Goal: Task Accomplishment & Management: Complete application form

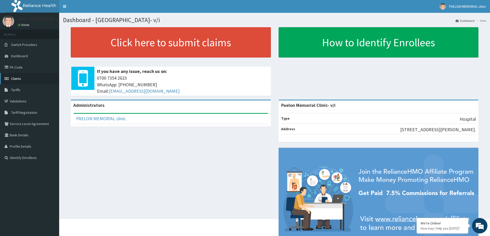
click at [17, 77] on span "Claims" at bounding box center [16, 78] width 10 height 5
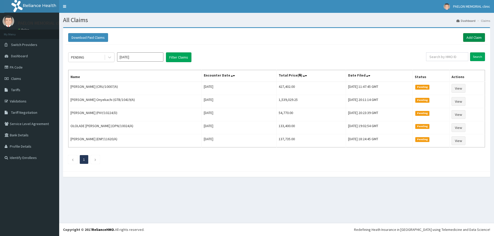
click at [484, 39] on link "Add Claim" at bounding box center [474, 37] width 22 height 9
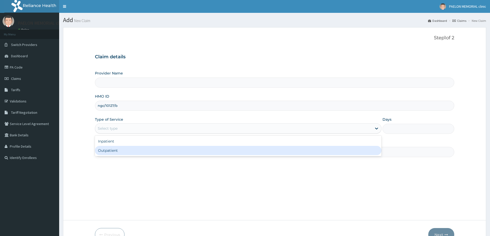
click at [108, 150] on div "Outpatient" at bounding box center [238, 150] width 286 height 9
type input "1"
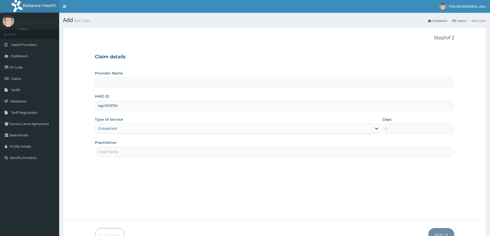
click at [132, 151] on input "Practitioner" at bounding box center [274, 152] width 359 height 10
type input "DR GRACE"
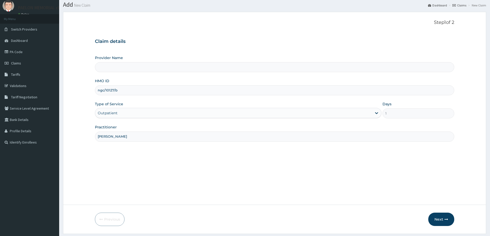
scroll to position [30, 0]
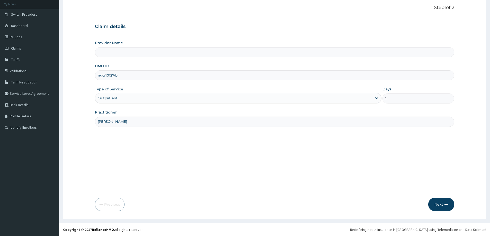
type input "Paelon Memorial Clinic- v/i"
type input "DR GRACE"
click at [437, 205] on button "Next" at bounding box center [441, 204] width 26 height 13
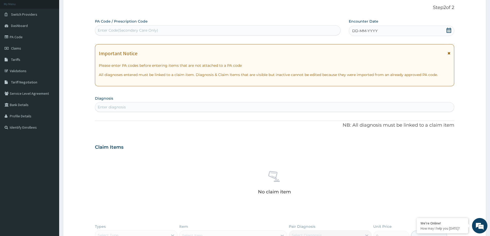
click at [141, 30] on div "Enter Code(Secondary Care Only)" at bounding box center [128, 30] width 60 height 5
paste input "PA/ADE1B1"
type input "PA/ADE1B1"
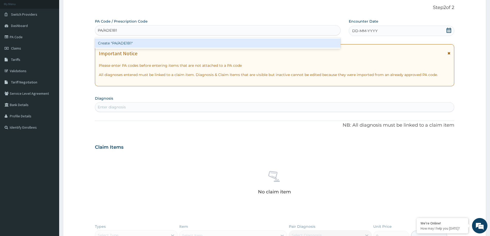
click at [129, 44] on div "Create "PA/ADE1B1"" at bounding box center [217, 43] width 245 height 9
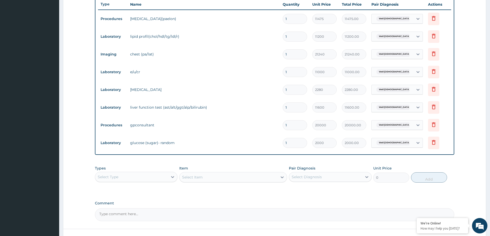
scroll to position [229, 0]
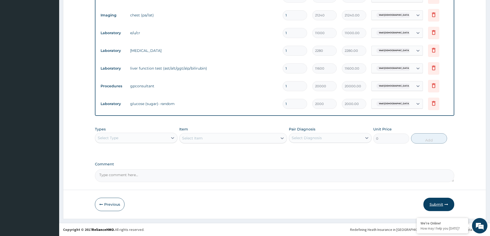
click at [438, 204] on button "Submit" at bounding box center [438, 204] width 31 height 13
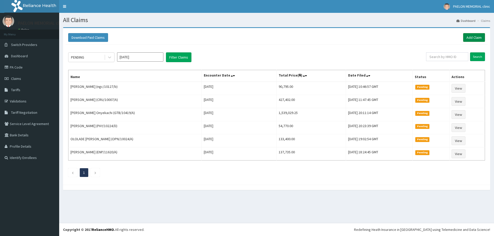
click at [470, 37] on link "Add Claim" at bounding box center [474, 37] width 22 height 9
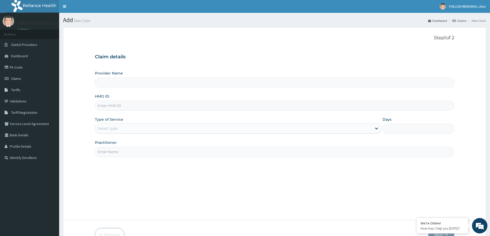
type input "Paelon Memorial Clinic- v/i"
click at [115, 106] on input "HMO ID" at bounding box center [274, 106] width 359 height 10
paste input "ngc/10127/a"
type input "ngc/10127/a"
click at [117, 130] on div "Select type" at bounding box center [108, 128] width 20 height 5
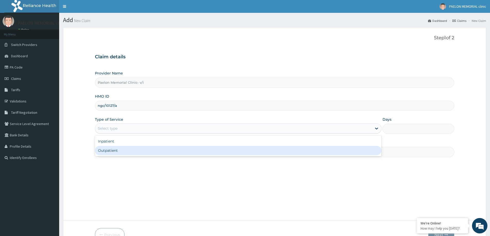
click at [119, 152] on div "Outpatient" at bounding box center [238, 150] width 286 height 9
type input "1"
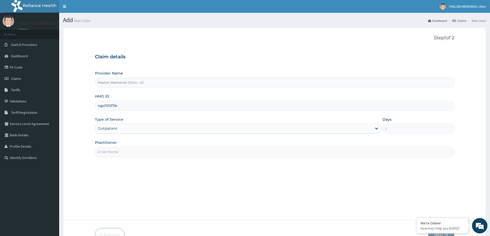
click at [126, 156] on input "Practitioner" at bounding box center [274, 152] width 359 height 10
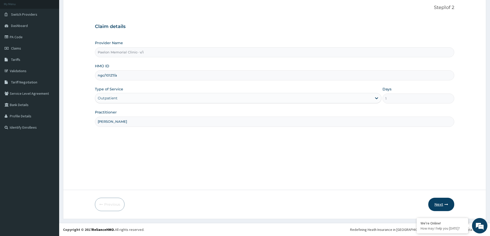
type input "DR GRACE"
click at [436, 203] on button "Next" at bounding box center [441, 204] width 26 height 13
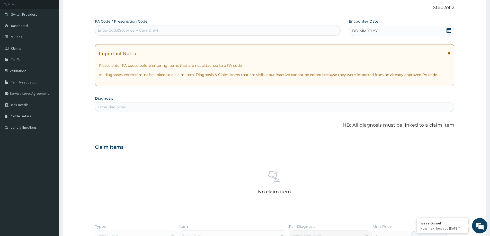
click at [148, 31] on div "Enter Code(Secondary Care Only)" at bounding box center [128, 30] width 60 height 5
paste input "PA/A69896"
type input "PA/A69896"
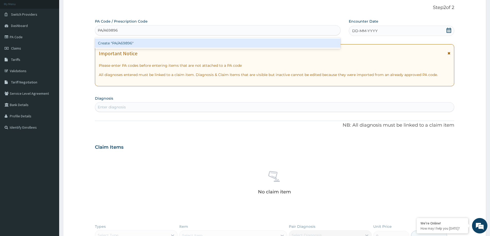
click at [144, 41] on div "Create "PA/A69896"" at bounding box center [217, 43] width 245 height 9
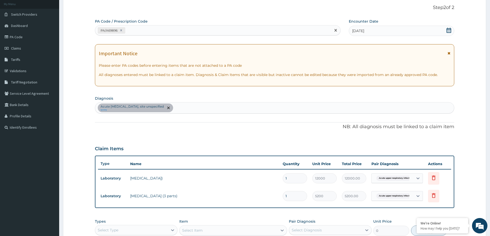
click at [220, 29] on div "PA/A69896" at bounding box center [213, 30] width 236 height 8
paste input "PA/3447FB"
type input "PA/3447FB"
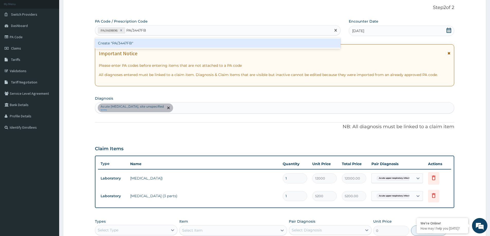
click at [205, 42] on div "Create "PA/3447FB"" at bounding box center [217, 43] width 245 height 9
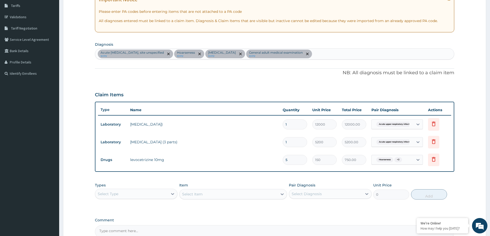
scroll to position [140, 0]
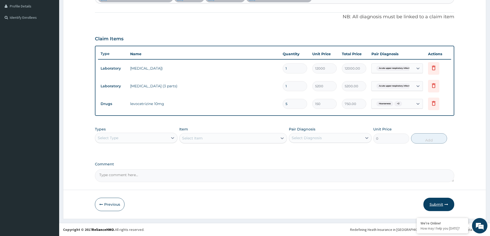
click at [440, 202] on button "Submit" at bounding box center [438, 204] width 31 height 13
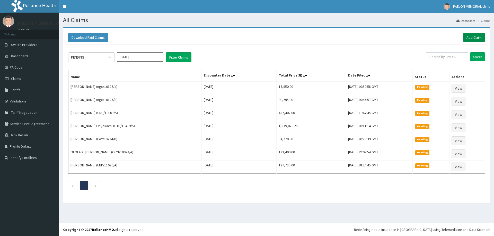
click at [477, 35] on link "Add Claim" at bounding box center [474, 37] width 22 height 9
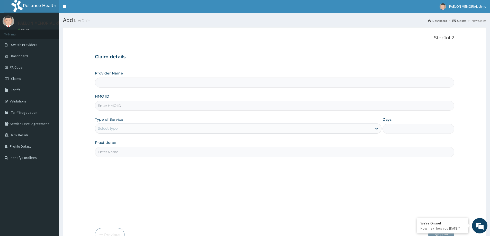
click at [128, 103] on input "HMO ID" at bounding box center [274, 106] width 359 height 10
paste input "ngc/10127/a"
type input "ngc/10127/a"
click at [123, 131] on div "Select type" at bounding box center [233, 128] width 277 height 8
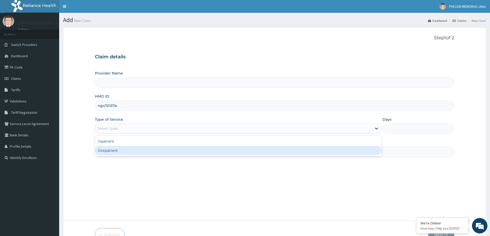
click at [119, 150] on div "Outpatient" at bounding box center [238, 150] width 286 height 9
type input "1"
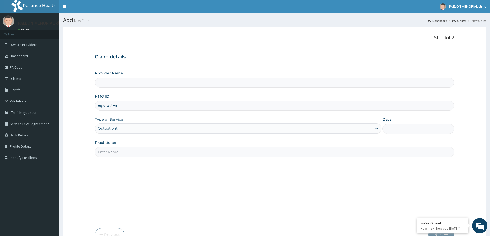
click at [119, 151] on input "Practitioner" at bounding box center [274, 152] width 359 height 10
type input "DR"
type input "Paelon Memorial Clinic- v/i"
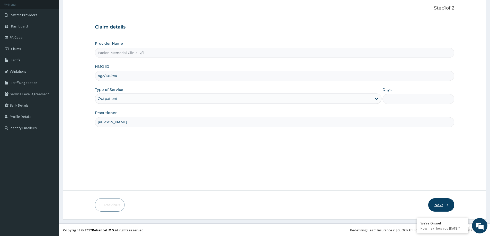
scroll to position [30, 0]
type input "DR GRACE"
click at [438, 208] on button "Next" at bounding box center [441, 204] width 26 height 13
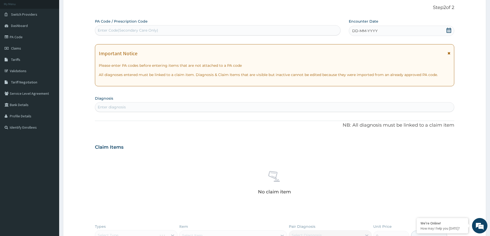
scroll to position [0, 0]
click at [215, 30] on div "Enter Code(Secondary Care Only)" at bounding box center [217, 30] width 245 height 8
paste input "PA/F8D8B8"
type input "PA/F8D8B8"
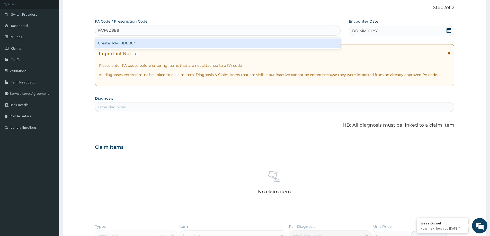
click at [188, 45] on div "Create "PA/F8D8B8"" at bounding box center [217, 43] width 245 height 9
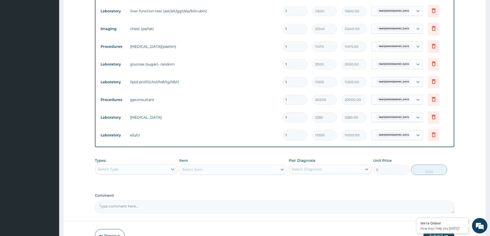
scroll to position [247, 0]
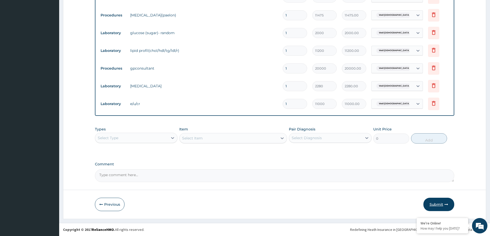
click at [438, 207] on button "Submit" at bounding box center [438, 204] width 31 height 13
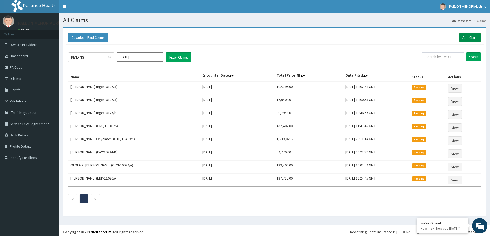
click at [466, 39] on link "Add Claim" at bounding box center [470, 37] width 22 height 9
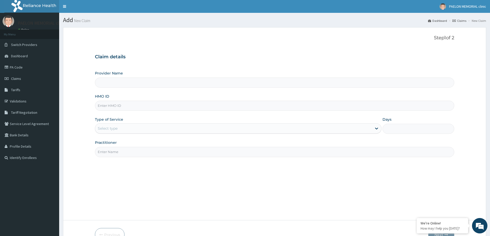
type input "Paelon Memorial Clinic- v/i"
click at [143, 105] on input "HMO ID" at bounding box center [274, 106] width 359 height 10
paste input "SFL/10015/B"
type input "SFL/10015/B"
click at [124, 131] on div "Select type" at bounding box center [233, 128] width 277 height 8
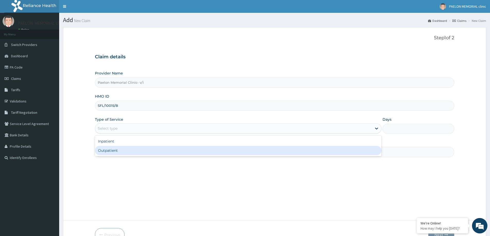
click at [117, 149] on div "Outpatient" at bounding box center [238, 150] width 286 height 9
type input "1"
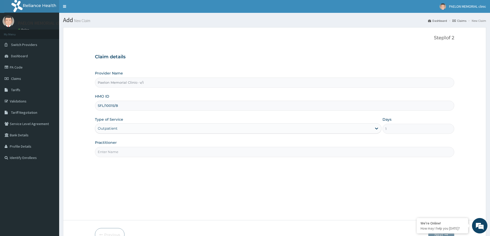
click at [119, 155] on input "Practitioner" at bounding box center [274, 152] width 359 height 10
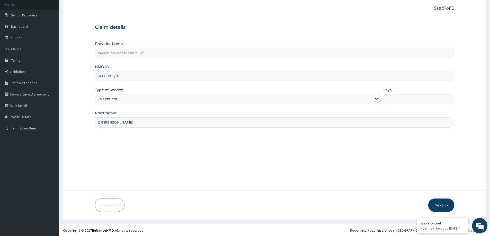
scroll to position [30, 0]
type input "DR AJIBAWO"
click at [442, 203] on button "Next" at bounding box center [441, 204] width 26 height 13
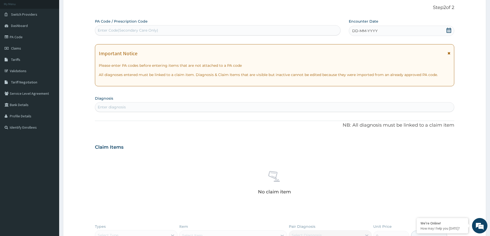
click at [241, 31] on div "Enter Code(Secondary Care Only)" at bounding box center [217, 30] width 245 height 8
paste input "PA/00998C"
type input "PA/00998C"
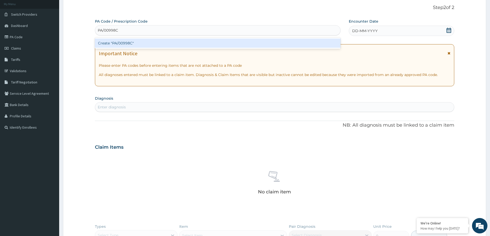
click at [233, 42] on div "Create "PA/00998C"" at bounding box center [217, 43] width 245 height 9
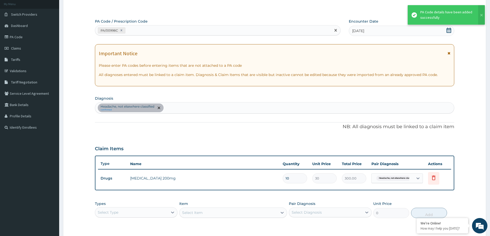
click at [233, 31] on div "PA/00998C" at bounding box center [213, 30] width 236 height 8
paste input "PA/176269"
type input "PA/176269"
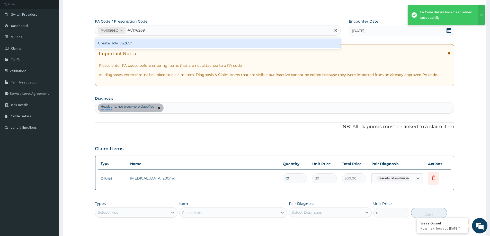
click at [210, 41] on div "Create "PA/176269"" at bounding box center [217, 43] width 245 height 9
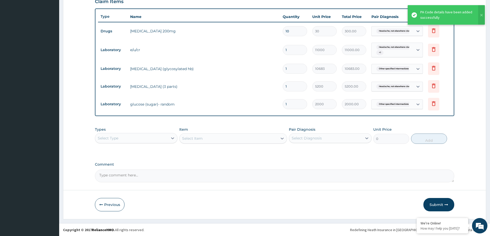
scroll to position [178, 0]
click at [163, 135] on div "Select Type" at bounding box center [131, 138] width 73 height 8
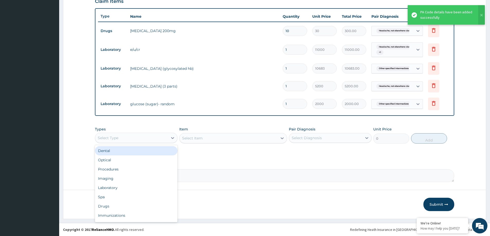
type input "P"
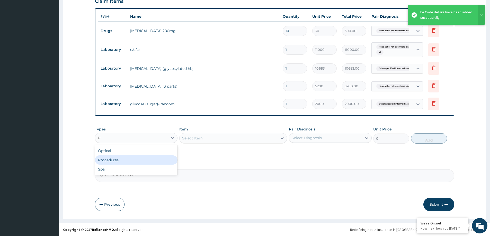
click at [145, 163] on div "Procedures" at bounding box center [136, 160] width 83 height 9
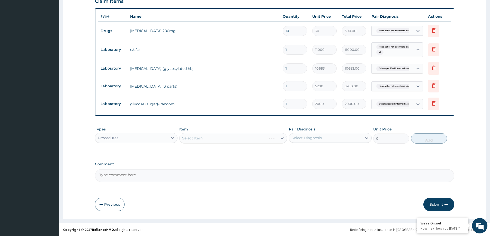
click at [314, 139] on div "Select Diagnosis" at bounding box center [307, 137] width 30 height 5
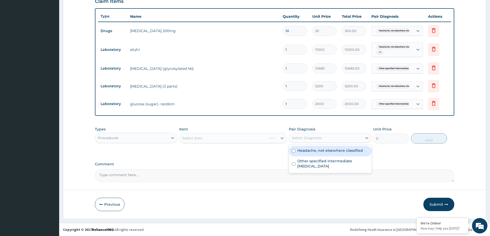
drag, startPoint x: 317, startPoint y: 150, endPoint x: 321, endPoint y: 151, distance: 4.5
click at [317, 150] on label "Headache, not elsewhere classified" at bounding box center [330, 150] width 66 height 5
checkbox input "true"
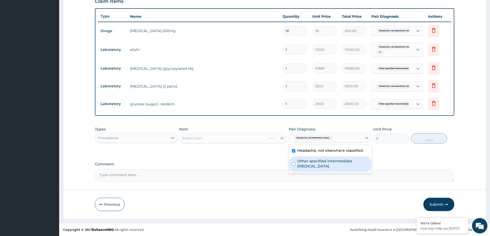
click at [329, 165] on label "Other specified intermediate hyperglycaemia" at bounding box center [332, 164] width 71 height 10
checkbox input "true"
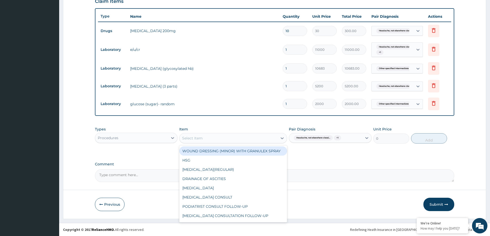
click at [270, 140] on div "Select Item" at bounding box center [228, 138] width 98 height 8
type input "GP"
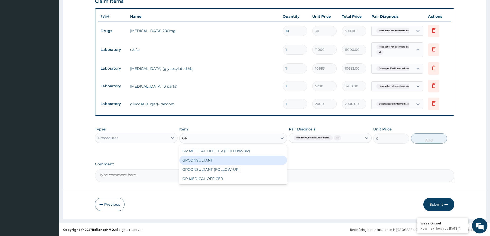
click at [214, 157] on div "GPCONSULTANT" at bounding box center [233, 160] width 108 height 9
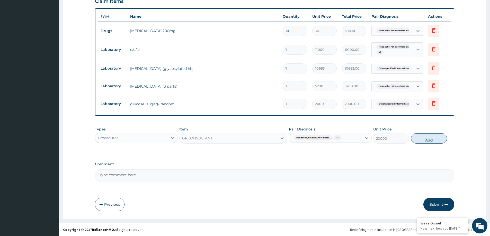
click at [429, 140] on button "Add" at bounding box center [429, 138] width 36 height 10
type input "0"
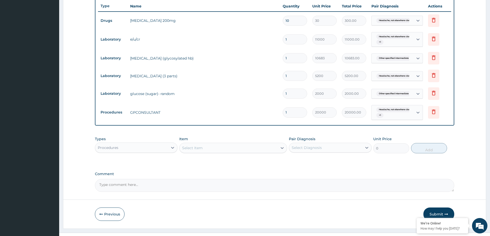
scroll to position [198, 0]
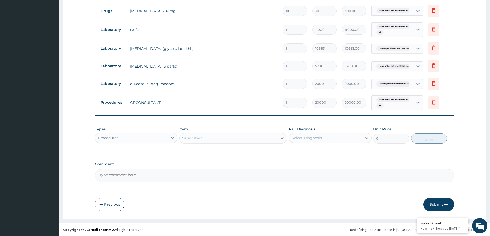
click at [435, 207] on button "Submit" at bounding box center [438, 204] width 31 height 13
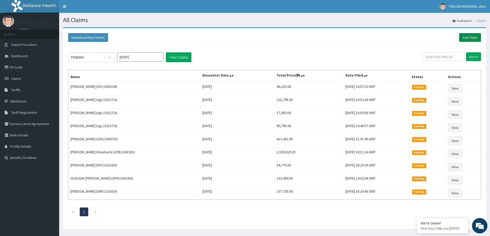
click at [475, 39] on link "Add Claim" at bounding box center [470, 37] width 22 height 9
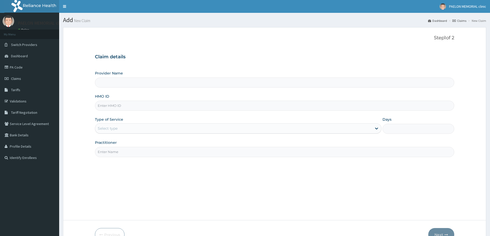
type input "Paelon Memorial Clinic- v/i"
click at [167, 106] on input "HMO ID" at bounding box center [274, 106] width 359 height 10
paste input "sfl/10015/c"
type input "sfl/10015/c"
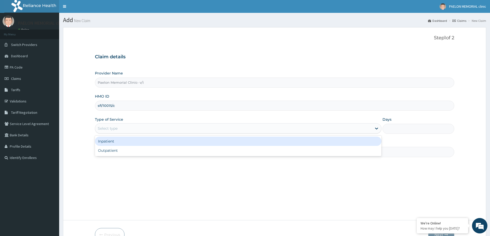
click at [162, 131] on div "Select type" at bounding box center [233, 128] width 277 height 8
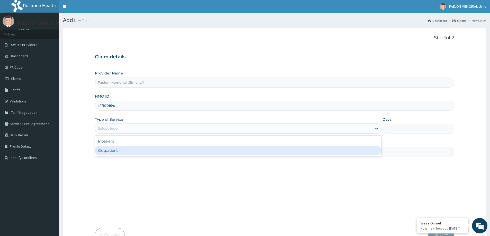
click at [152, 152] on div "Outpatient" at bounding box center [238, 150] width 286 height 9
type input "1"
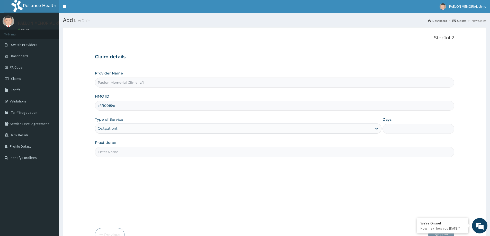
click at [167, 156] on input "Practitioner" at bounding box center [274, 152] width 359 height 10
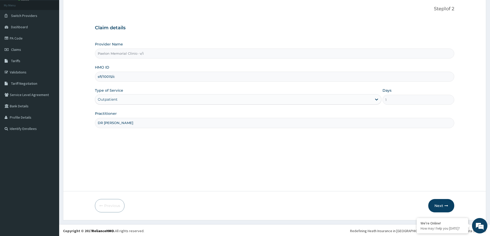
scroll to position [30, 0]
type input "DR AJIBAWO"
click at [437, 204] on button "Next" at bounding box center [441, 204] width 26 height 13
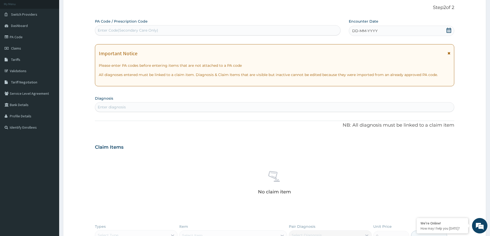
click at [219, 33] on div "Enter Code(Secondary Care Only)" at bounding box center [217, 30] width 245 height 8
paste input "PA/B2F9AF"
type input "PA/B2F9AF"
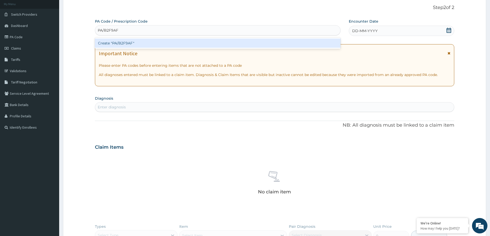
click at [216, 41] on div "Create "PA/B2F9AF"" at bounding box center [217, 43] width 245 height 9
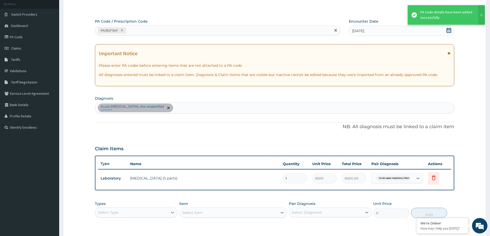
click at [196, 30] on div "PA/B2F9AF" at bounding box center [213, 30] width 236 height 8
paste input "PA/D3901C"
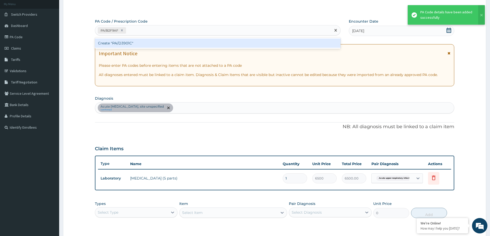
type input "PA/D3901C"
click at [207, 44] on div "Create "PA/D3901C"" at bounding box center [217, 43] width 245 height 9
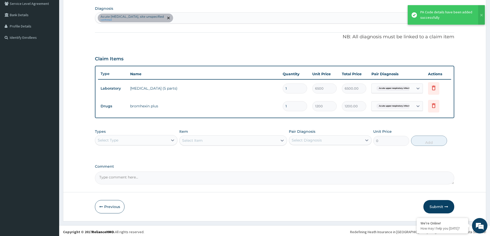
scroll to position [123, 0]
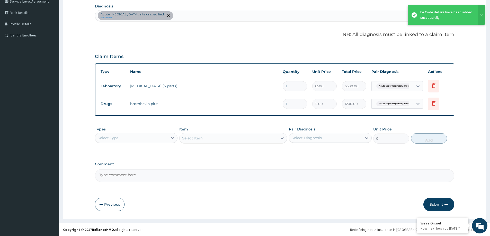
click at [146, 142] on div "Select Type" at bounding box center [131, 138] width 73 height 8
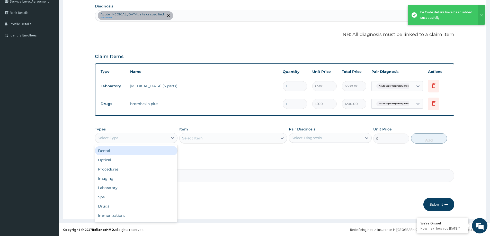
type input "P"
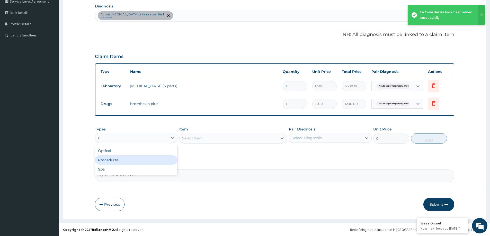
click at [123, 162] on div "Procedures" at bounding box center [136, 160] width 83 height 9
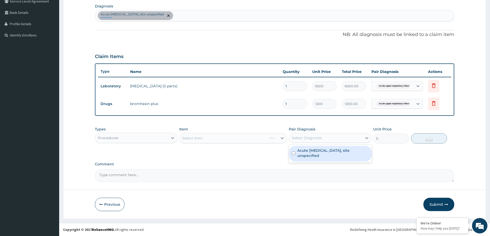
click at [326, 135] on div "Select Diagnosis" at bounding box center [325, 138] width 73 height 8
click at [322, 151] on label "Acute upper respiratory infection, site unspecified" at bounding box center [332, 153] width 71 height 10
checkbox input "true"
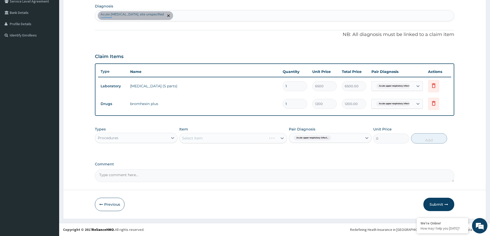
click at [412, 166] on label "Comment" at bounding box center [274, 164] width 359 height 4
click at [412, 169] on textarea "Comment" at bounding box center [274, 175] width 359 height 13
click at [250, 139] on div "Select Item" at bounding box center [228, 138] width 98 height 8
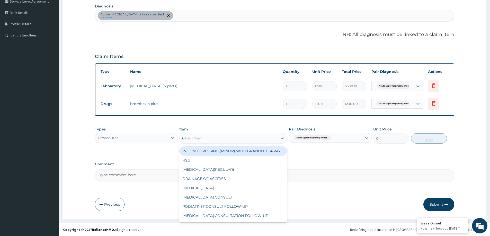
type input "GP"
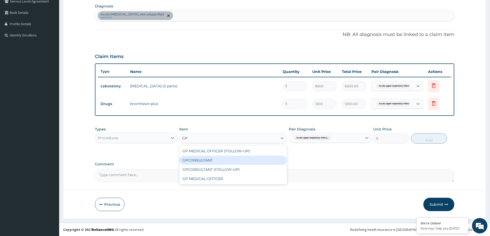
click at [230, 159] on div "GPCONSULTANT" at bounding box center [233, 160] width 108 height 9
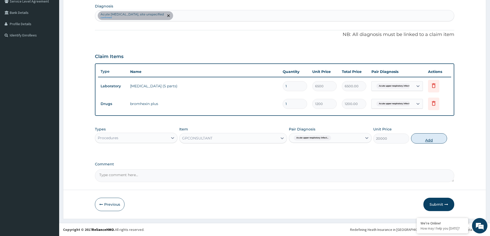
click at [434, 140] on button "Add" at bounding box center [429, 138] width 36 height 10
type input "0"
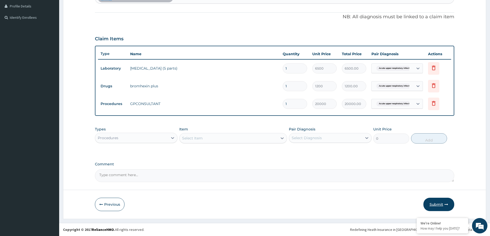
click at [440, 205] on button "Submit" at bounding box center [438, 204] width 31 height 13
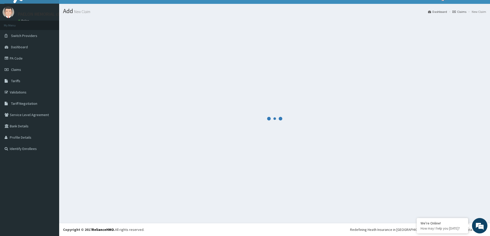
scroll to position [9, 0]
